Goal: Task Accomplishment & Management: Use online tool/utility

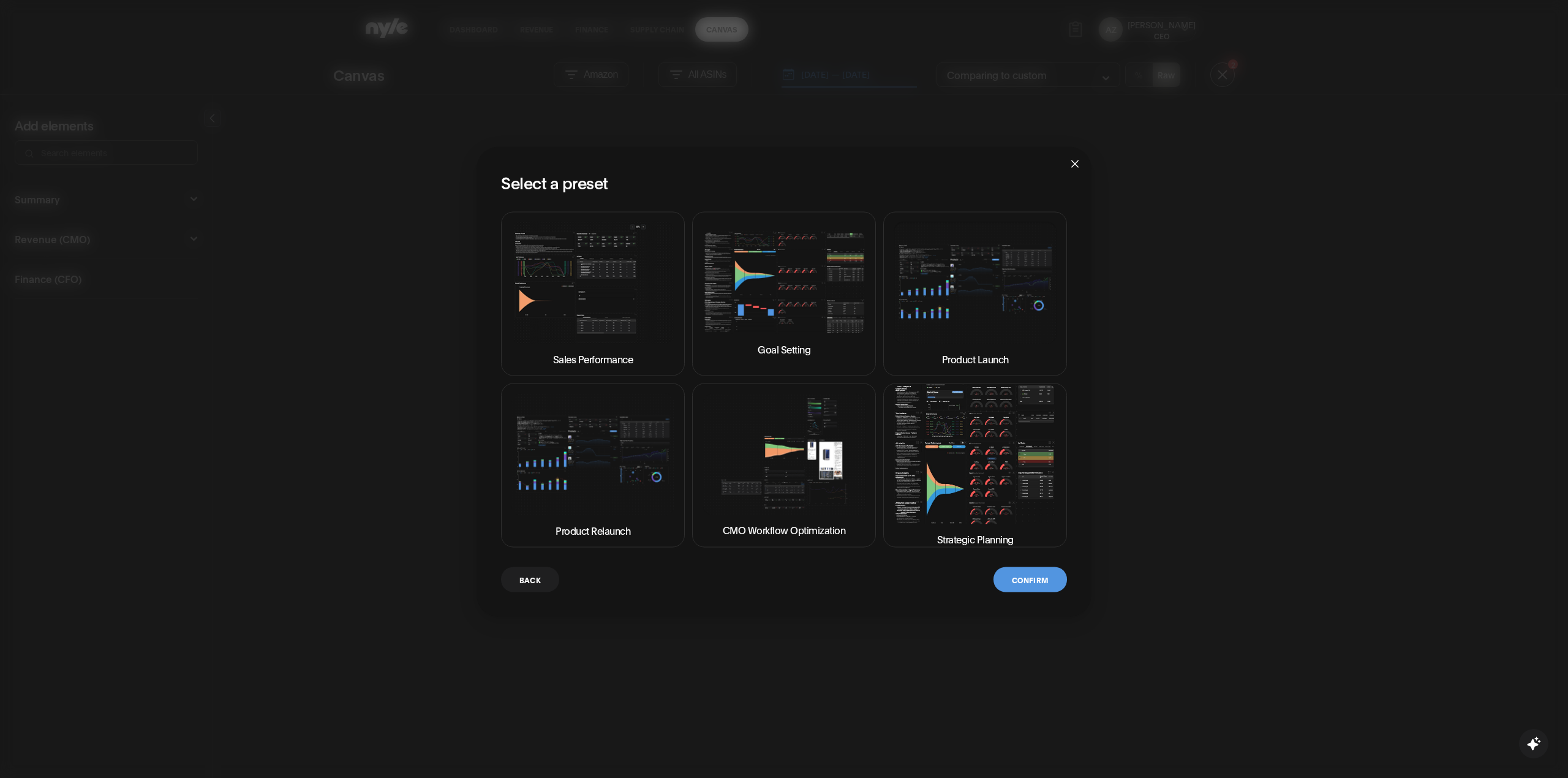
click at [1010, 492] on button "Strategic Planning" at bounding box center [975, 466] width 184 height 164
click at [1042, 576] on button "Confirm" at bounding box center [1031, 580] width 74 height 25
